Goal: Check status: Check status

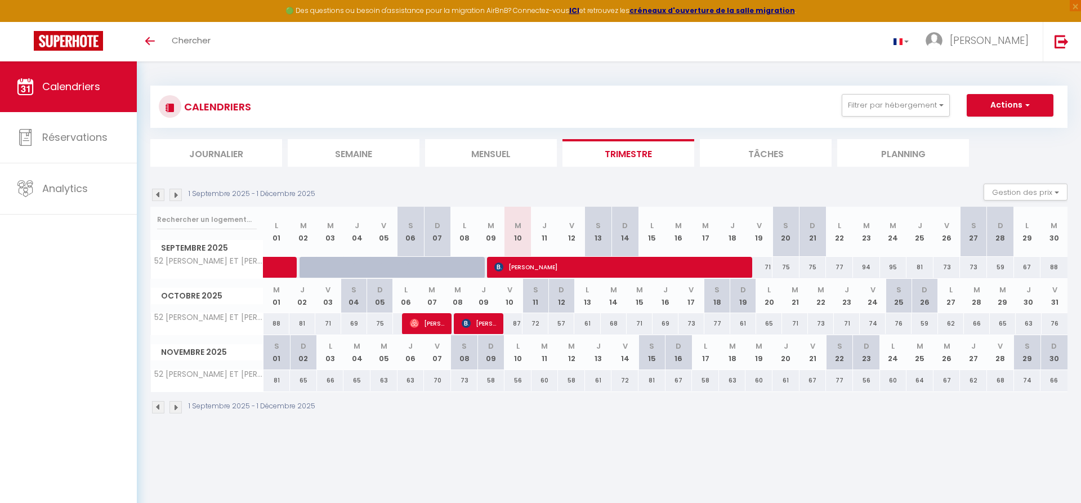
select select
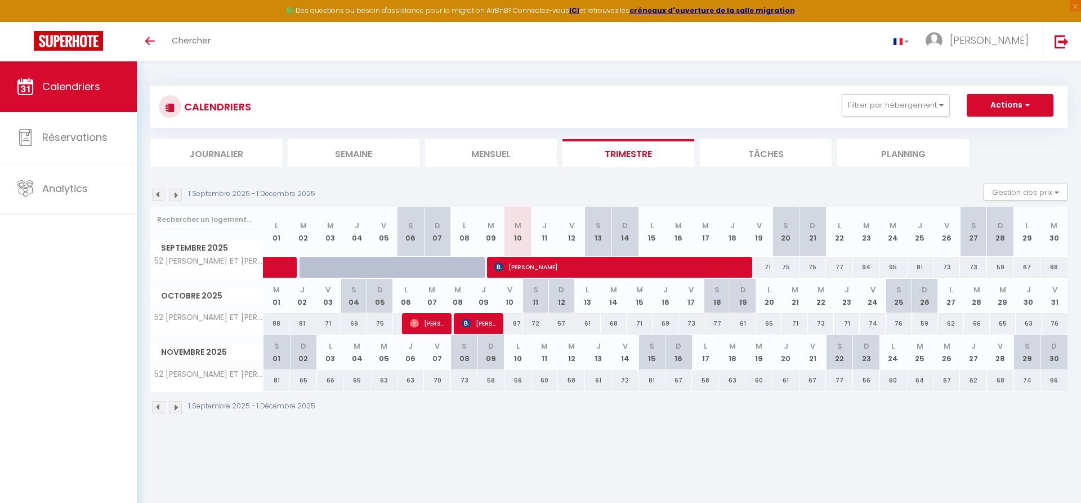
select select
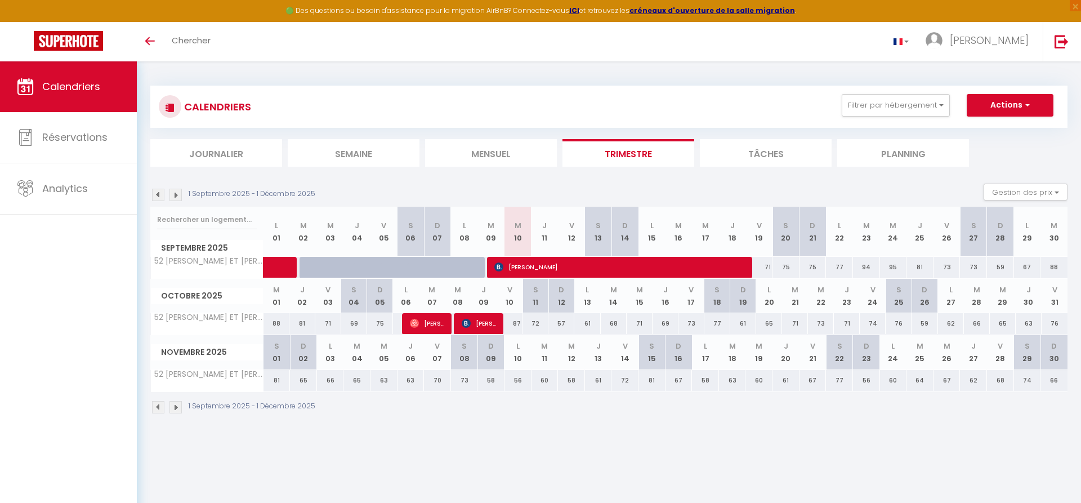
select select
click at [610, 265] on span "[PERSON_NAME]" at bounding box center [620, 266] width 252 height 21
select select "OK"
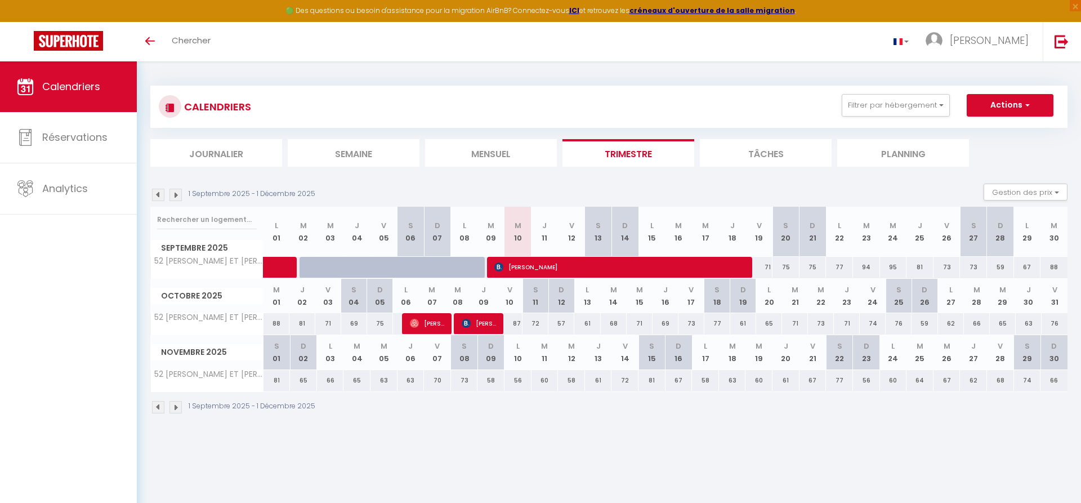
select select "0"
select select "1"
select select
